Goal: Find specific page/section: Find specific page/section

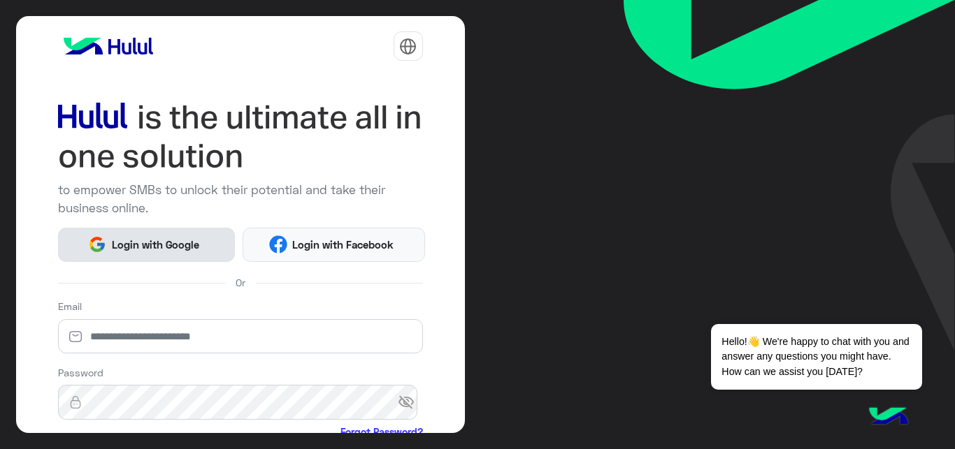
click at [187, 242] on span "Login with Google" at bounding box center [155, 245] width 98 height 16
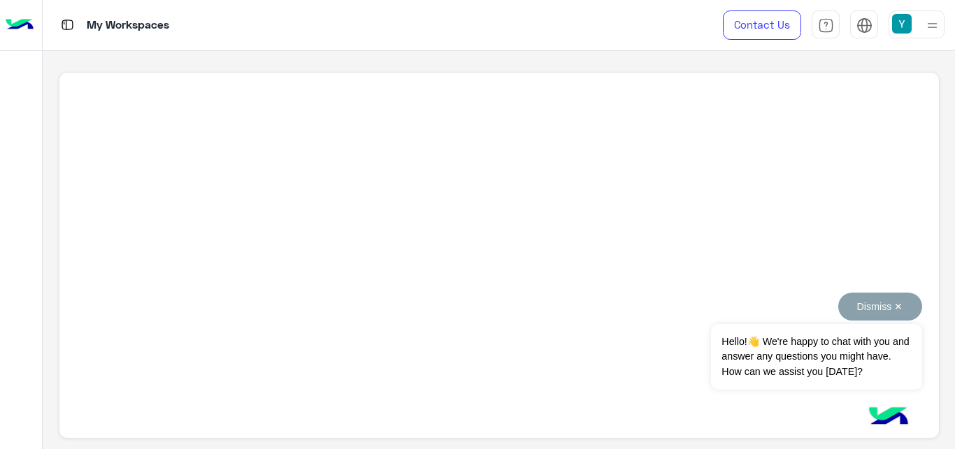
click at [911, 307] on button "Dismiss ✕" at bounding box center [880, 307] width 84 height 28
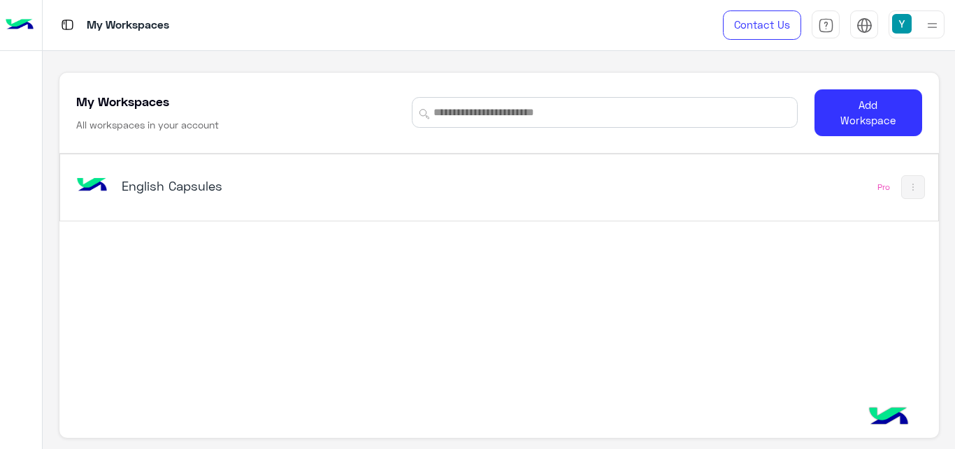
click at [160, 181] on h5 "English Capsules" at bounding box center [275, 186] width 307 height 17
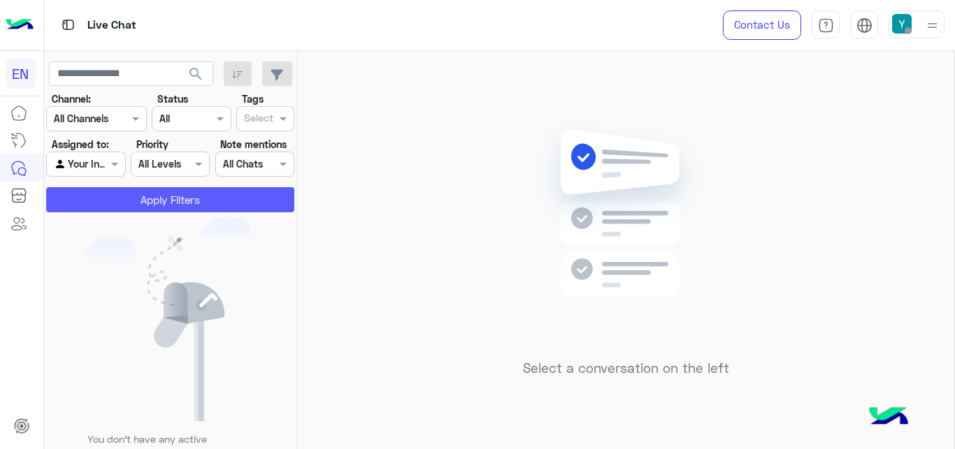
click at [168, 201] on button "Apply Filters" at bounding box center [170, 199] width 248 height 25
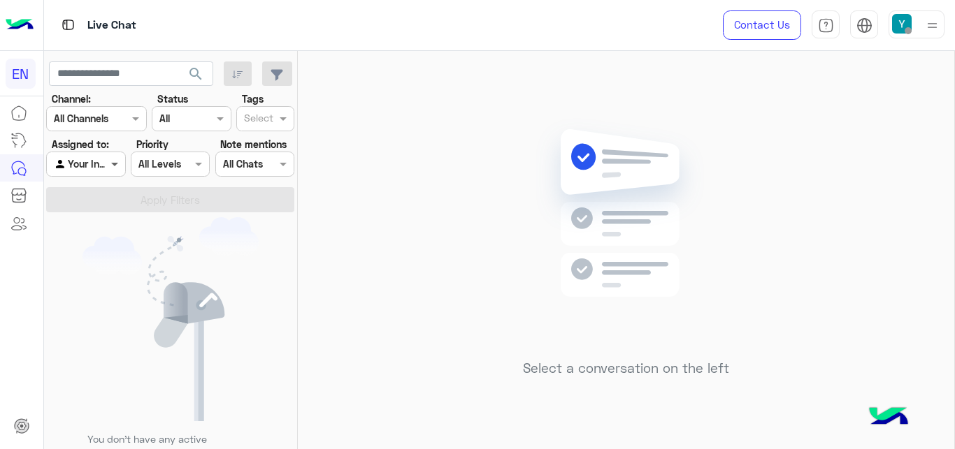
click at [108, 166] on span at bounding box center [116, 164] width 17 height 15
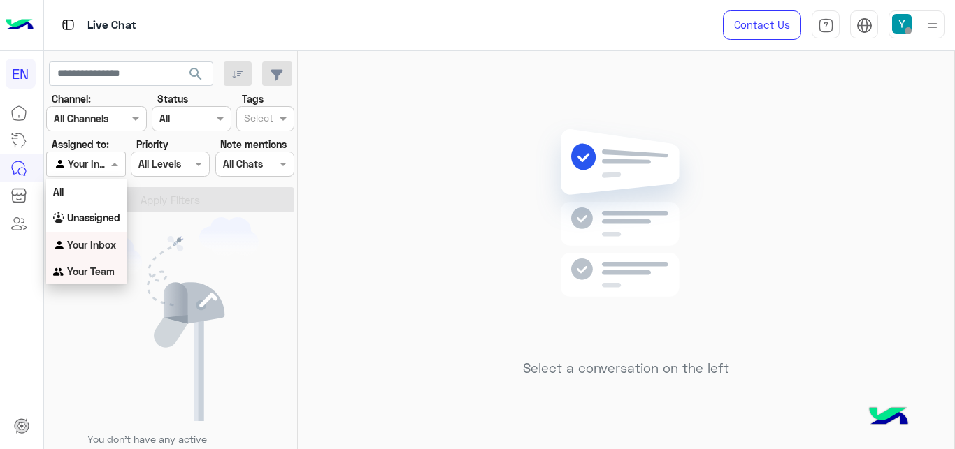
click at [94, 260] on div "Your Team" at bounding box center [86, 272] width 81 height 27
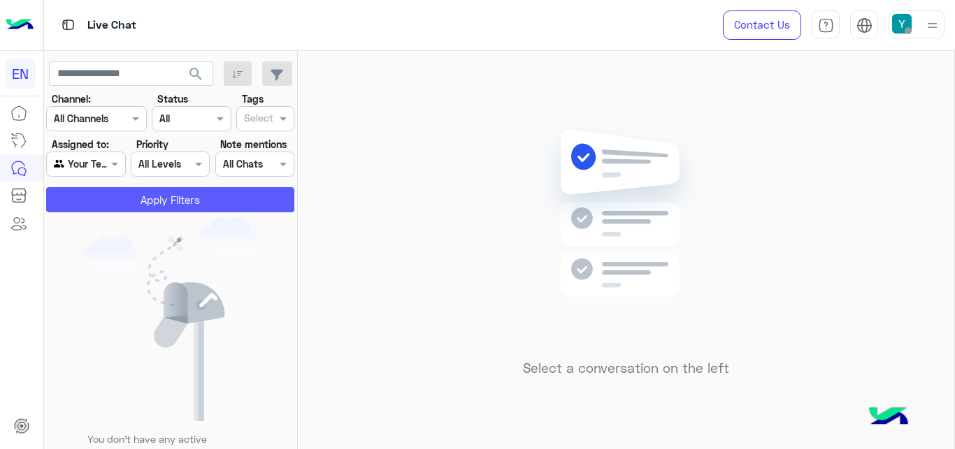
click at [117, 197] on button "Apply Filters" at bounding box center [170, 199] width 248 height 25
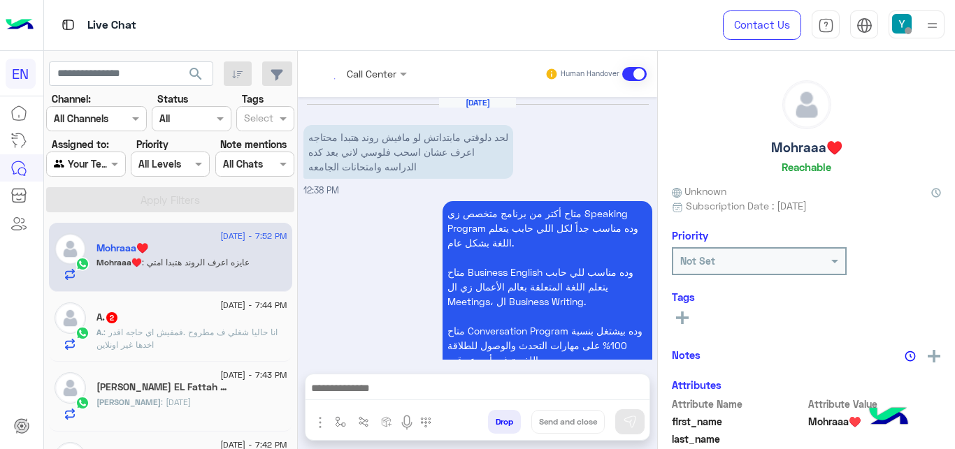
scroll to position [512, 0]
